Goal: Navigation & Orientation: Find specific page/section

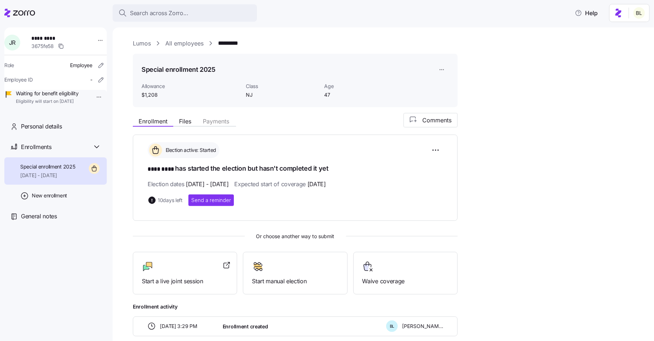
click at [145, 42] on link "Lumos" at bounding box center [142, 43] width 18 height 9
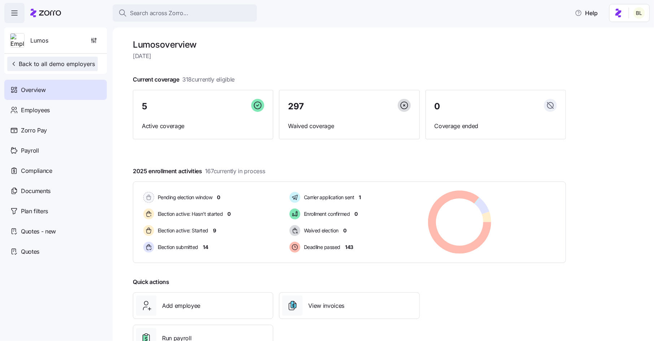
click at [83, 61] on span "Back to all demo employers" at bounding box center [52, 64] width 85 height 9
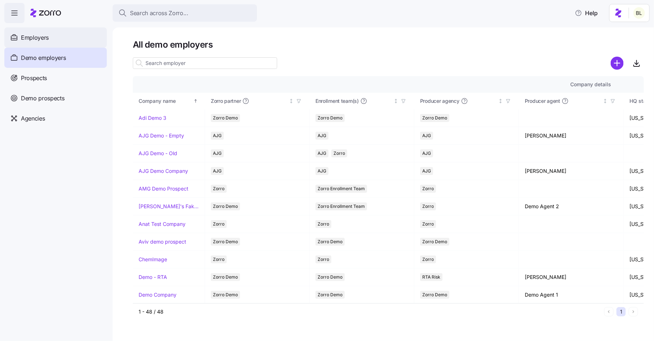
click at [52, 38] on div "Employers" at bounding box center [55, 37] width 103 height 20
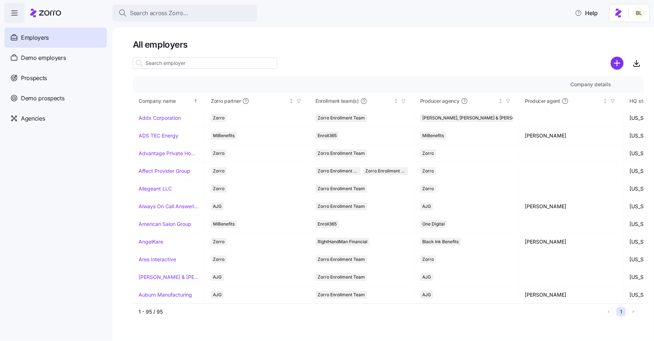
click at [197, 65] on input at bounding box center [205, 63] width 144 height 12
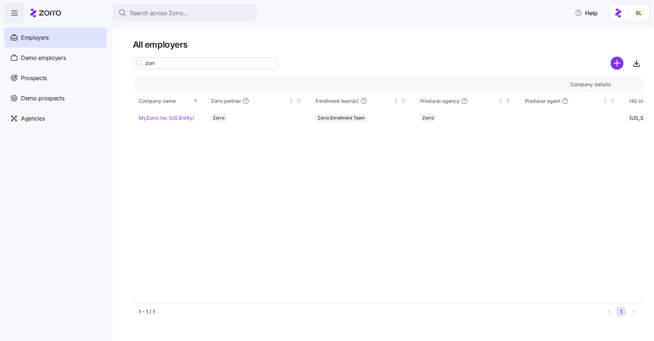
type input "zorr"
